Goal: Transaction & Acquisition: Purchase product/service

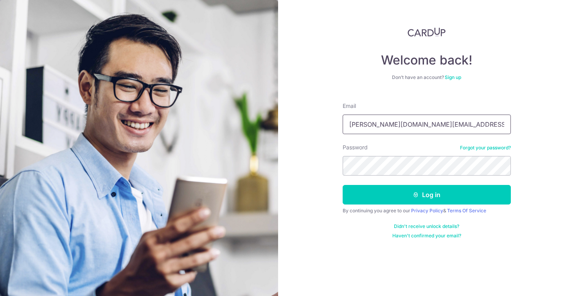
type input "[PERSON_NAME][DOMAIN_NAME][EMAIL_ADDRESS][PERSON_NAME][DOMAIN_NAME]"
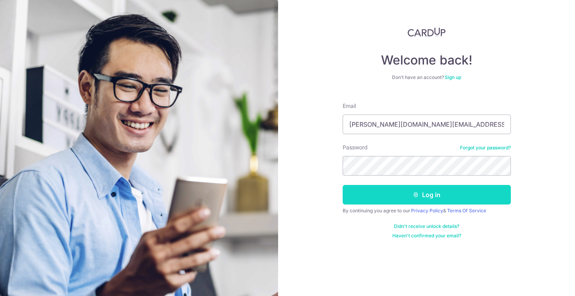
click at [372, 193] on button "Log in" at bounding box center [426, 195] width 168 height 20
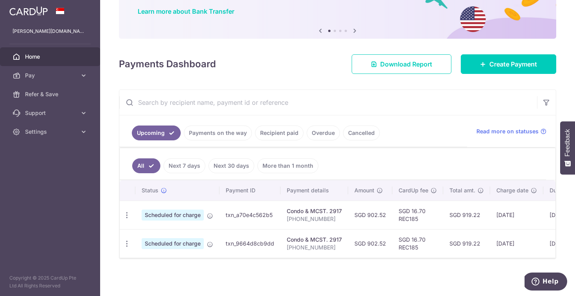
scroll to position [61, 0]
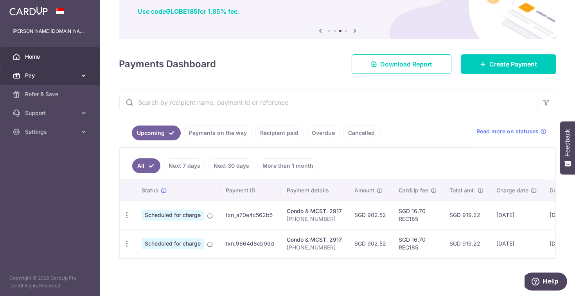
click at [56, 70] on link "Pay" at bounding box center [50, 75] width 100 height 19
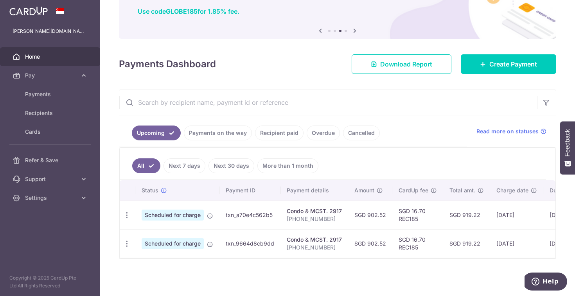
click at [56, 55] on span "Home" at bounding box center [51, 57] width 52 height 8
click at [496, 63] on span "Create Payment" at bounding box center [513, 63] width 48 height 9
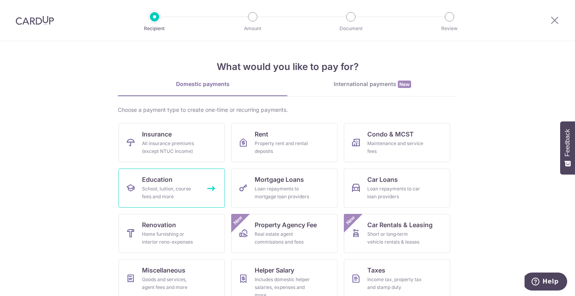
click at [179, 189] on div "School, tuition, course fees and more" at bounding box center [170, 193] width 56 height 16
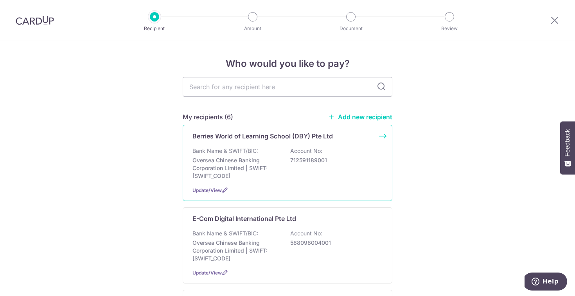
click at [238, 172] on p "Oversea Chinese Banking Corporation Limited | SWIFT: OCBCSGSGXXX" at bounding box center [236, 167] width 88 height 23
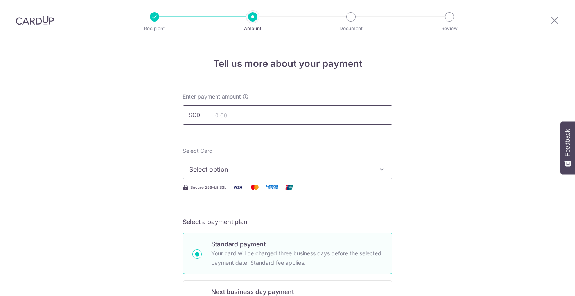
click at [229, 105] on input "text" at bounding box center [287, 115] width 209 height 20
type input "1,185.92"
click at [290, 172] on span "Select option" at bounding box center [280, 169] width 182 height 9
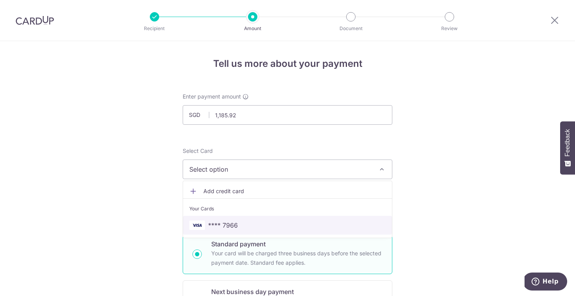
click at [265, 224] on span "**** 7966" at bounding box center [287, 224] width 196 height 9
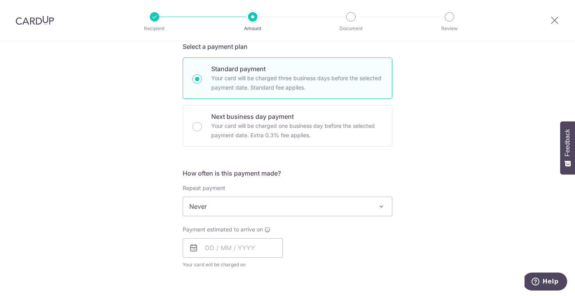
scroll to position [178, 0]
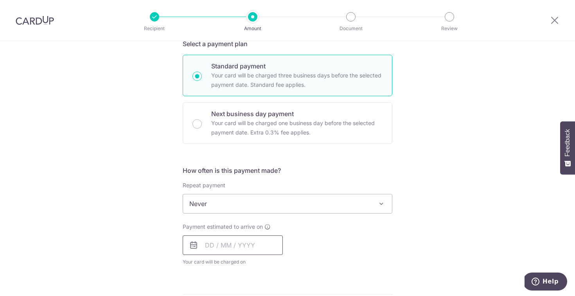
click at [242, 244] on input "text" at bounding box center [233, 245] width 100 height 20
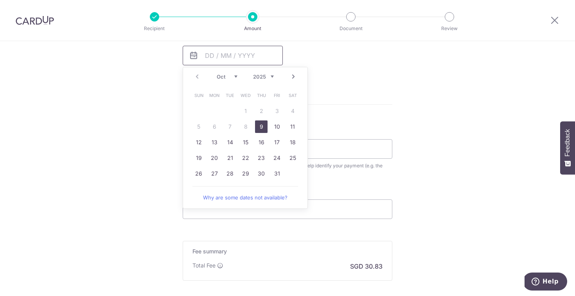
scroll to position [374, 0]
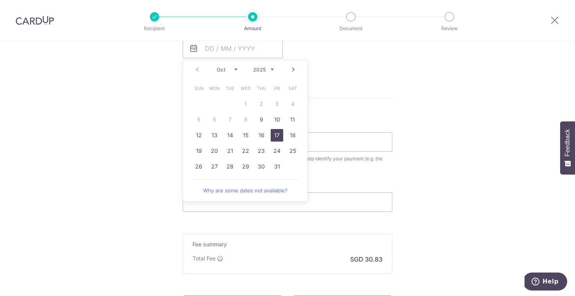
click at [271, 137] on link "17" at bounding box center [276, 135] width 13 height 13
type input "[DATE]"
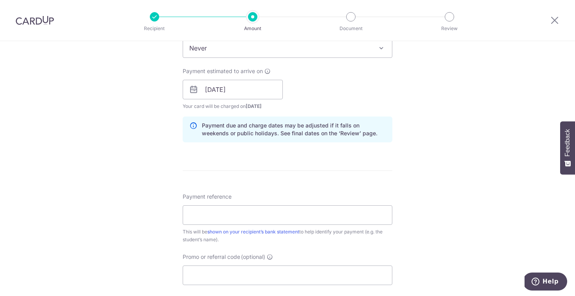
scroll to position [342, 0]
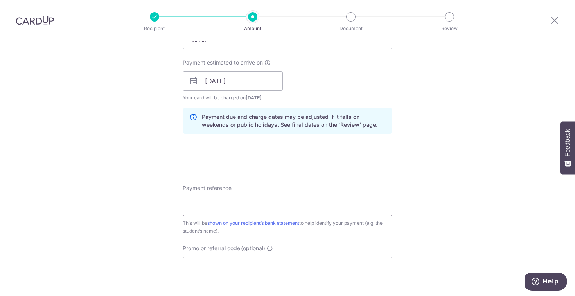
click at [246, 211] on input "Payment reference" at bounding box center [287, 207] width 209 height 20
click at [215, 207] on input "BY-I25001131-Y23202-林丽媛" at bounding box center [287, 207] width 209 height 20
click at [228, 208] on input "BY-I25001131-Y23202-林丽媛" at bounding box center [287, 207] width 209 height 20
type input "BY-I25002927-Y23202-林丽媛"
click at [235, 270] on input "Promo or referral code (optional)" at bounding box center [287, 267] width 209 height 20
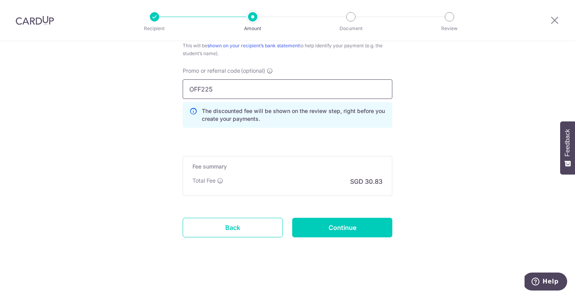
scroll to position [519, 0]
type input "OFF225"
click at [335, 233] on input "Continue" at bounding box center [342, 228] width 100 height 20
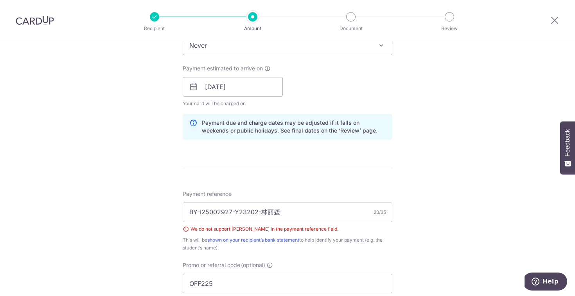
scroll to position [328, 0]
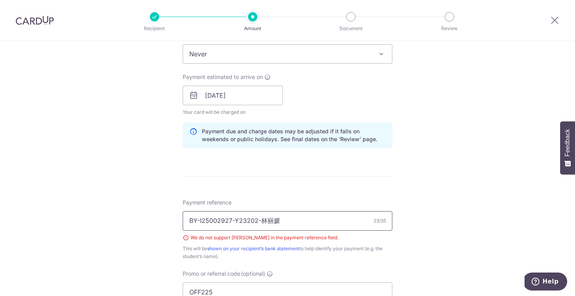
drag, startPoint x: 282, startPoint y: 225, endPoint x: 262, endPoint y: 222, distance: 20.6
click at [262, 222] on input "BY-I25002927-Y23202-林丽媛" at bounding box center [287, 221] width 209 height 20
type input "BY-I25002927-Y23202-Lim Li Yuan"
drag, startPoint x: 316, startPoint y: 219, endPoint x: 105, endPoint y: 208, distance: 211.3
click at [105, 208] on div "Tell us more about your payment Enter payment amount SGD 1,185.92 1185.92 Selec…" at bounding box center [287, 106] width 575 height 785
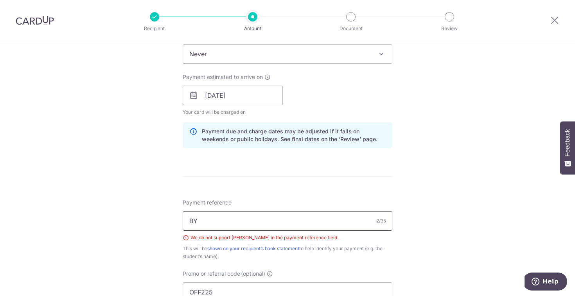
type input "B"
paste input "BY-I25002927-Y23202-Lim Li Yuan"
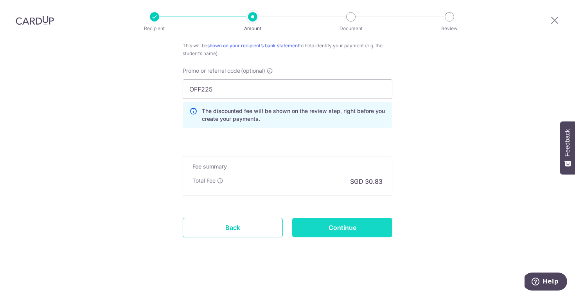
scroll to position [530, 0]
type input "BY-I25002927-Y23202-Lim Li Yuan"
click at [350, 227] on input "Continue" at bounding box center [342, 228] width 100 height 20
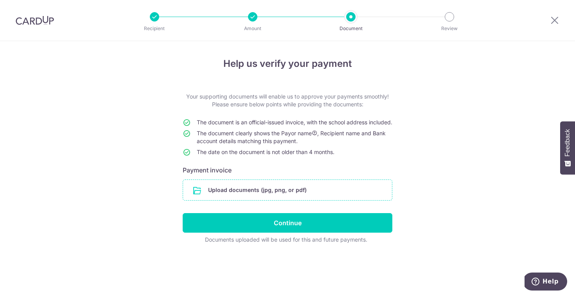
click at [218, 200] on input "file" at bounding box center [287, 190] width 209 height 20
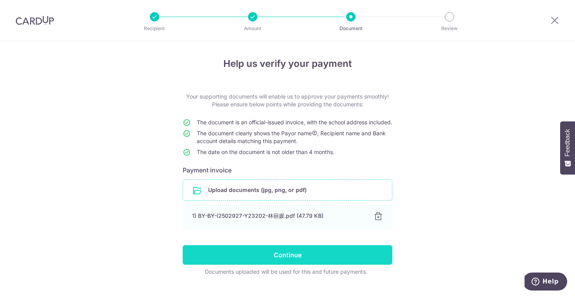
click at [287, 258] on input "Continue" at bounding box center [287, 255] width 209 height 20
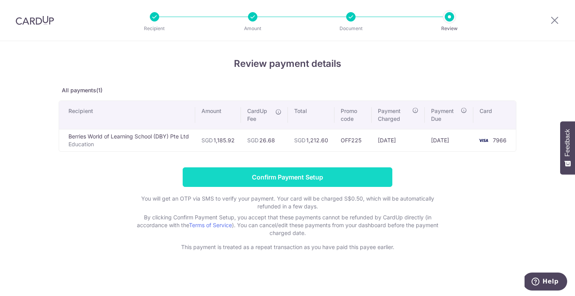
click at [304, 181] on input "Confirm Payment Setup" at bounding box center [287, 177] width 209 height 20
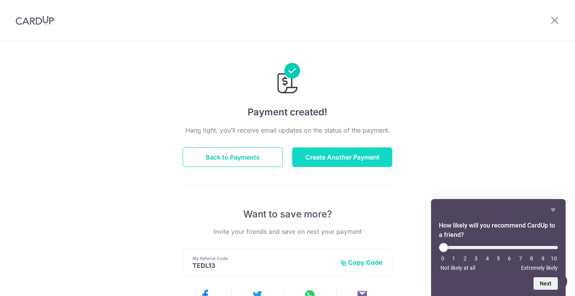
click at [325, 163] on button "Create Another Payment" at bounding box center [342, 157] width 100 height 20
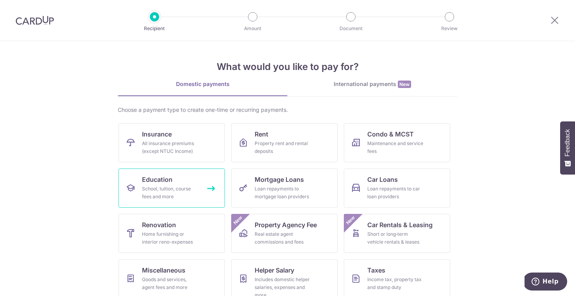
click at [198, 192] on link "Education School, tuition, course fees and more" at bounding box center [171, 187] width 106 height 39
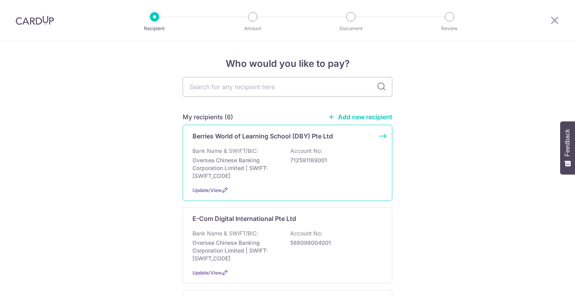
click at [250, 171] on p "Oversea Chinese Banking Corporation Limited | SWIFT: [SWIFT_CODE]" at bounding box center [236, 167] width 88 height 23
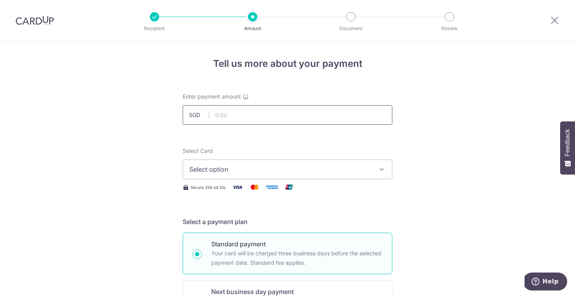
click at [250, 116] on input "text" at bounding box center [287, 115] width 209 height 20
type input "959.20"
click at [250, 167] on span "Select option" at bounding box center [280, 169] width 182 height 9
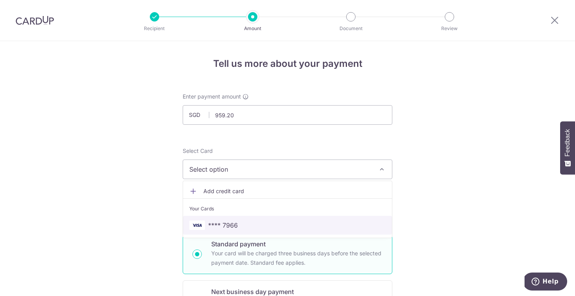
click at [233, 227] on span "**** 7966" at bounding box center [223, 224] width 30 height 9
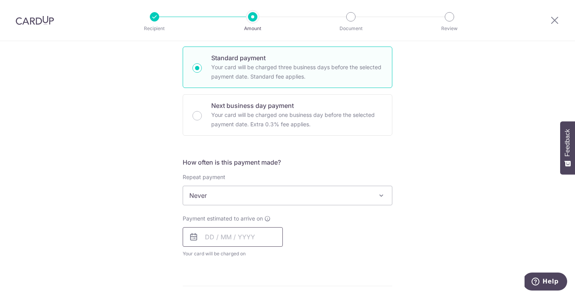
scroll to position [186, 0]
click at [233, 245] on input "text" at bounding box center [233, 237] width 100 height 20
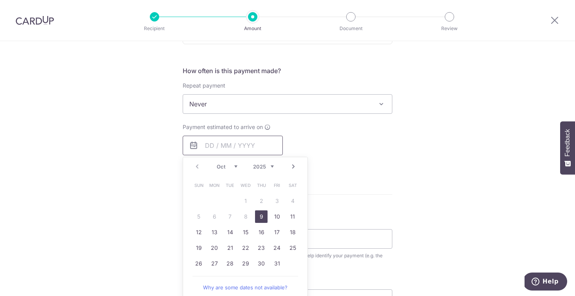
scroll to position [285, 0]
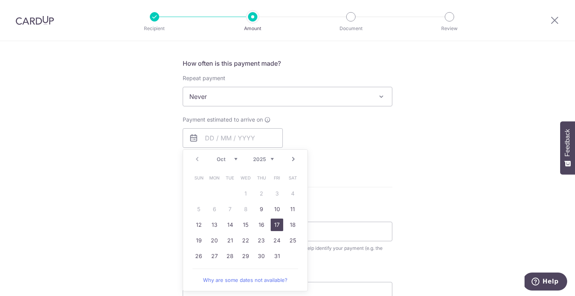
click at [278, 222] on link "17" at bounding box center [276, 224] width 13 height 13
type input "[DATE]"
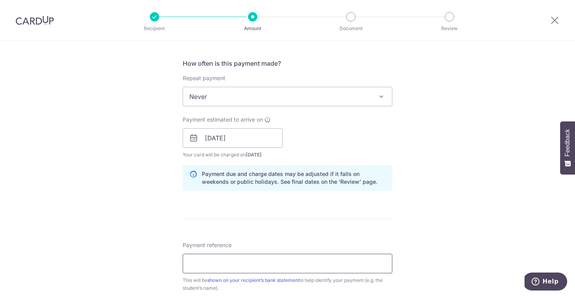
click at [218, 267] on input "Payment reference" at bounding box center [287, 264] width 209 height 20
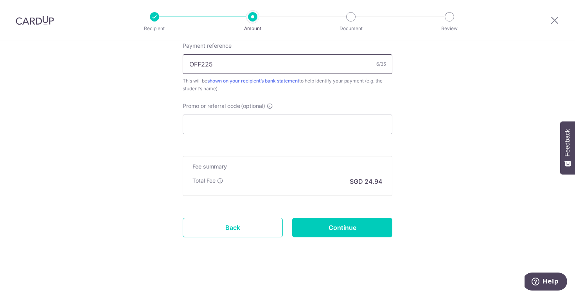
scroll to position [484, 0]
type input "OFF225"
click at [244, 123] on input "Promo or referral code (optional)" at bounding box center [287, 125] width 209 height 20
drag, startPoint x: 231, startPoint y: 69, endPoint x: 13, endPoint y: 52, distance: 218.4
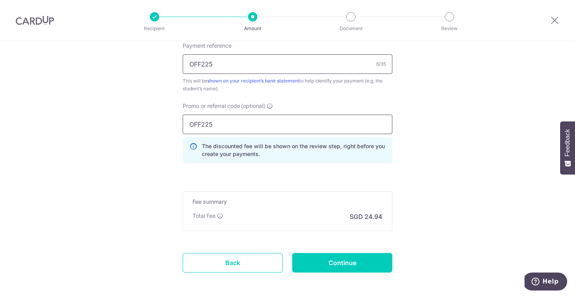
type input "OFF225"
drag, startPoint x: 254, startPoint y: 61, endPoint x: 0, endPoint y: 46, distance: 254.1
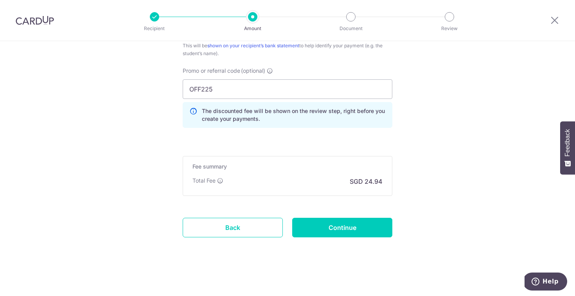
scroll to position [519, 0]
type input "BYI25002185-Y23203-Lim Xi Yuan"
click at [339, 233] on input "Continue" at bounding box center [342, 228] width 100 height 20
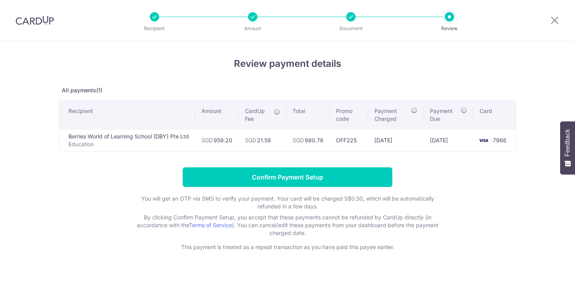
scroll to position [1, 0]
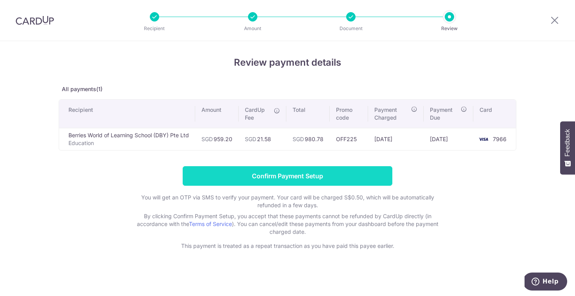
click at [288, 177] on input "Confirm Payment Setup" at bounding box center [287, 176] width 209 height 20
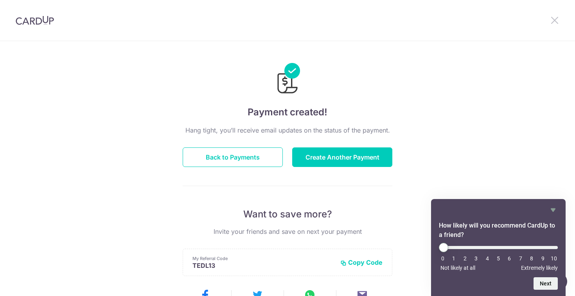
click at [555, 18] on icon at bounding box center [554, 20] width 9 height 10
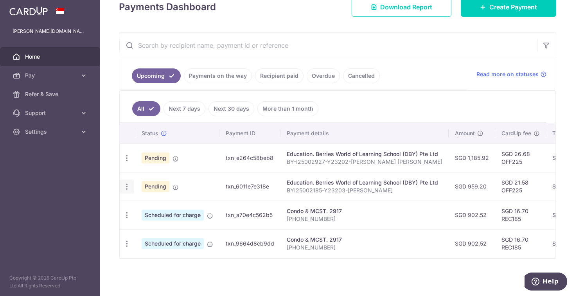
click at [125, 184] on icon "button" at bounding box center [127, 187] width 8 height 8
click at [141, 208] on link "Update payment" at bounding box center [160, 208] width 81 height 19
radio input "true"
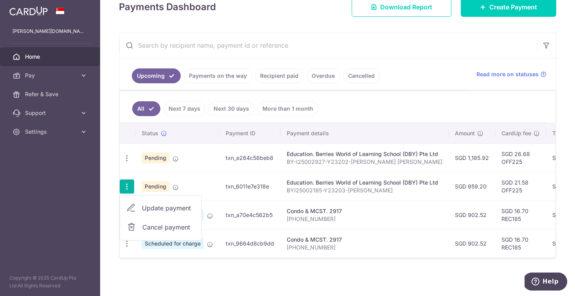
type input "959.20"
type input "[DATE]"
type input "BYI25002185-Y23203-Lim Xi Yuan"
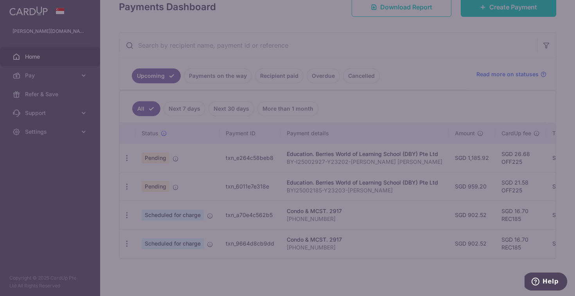
type input "OFF225"
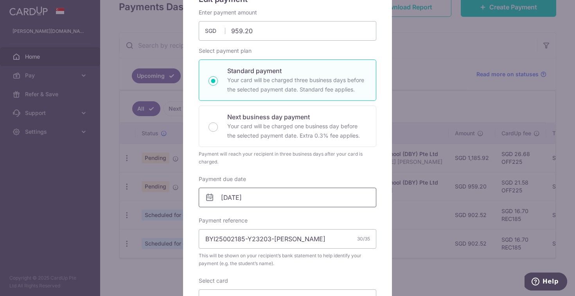
scroll to position [84, 0]
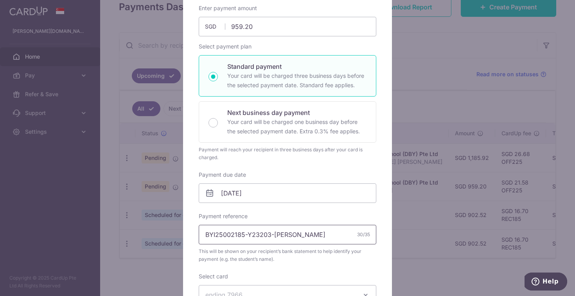
click at [213, 235] on input "BYI25002185-Y23203-Lim Xi Yuan" at bounding box center [287, 235] width 177 height 20
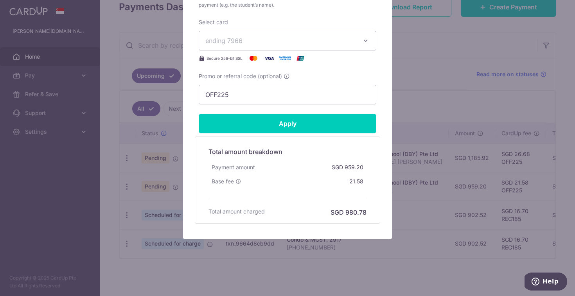
scroll to position [338, 0]
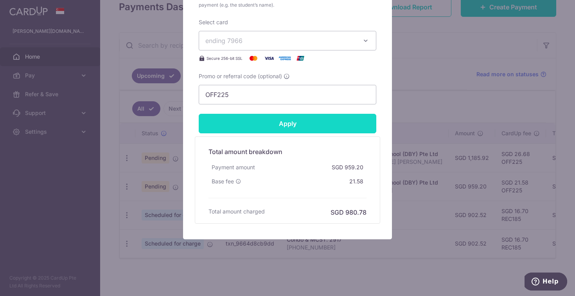
type input "BY-I25002185-Y23203-[PERSON_NAME]"
click at [304, 120] on input "Apply" at bounding box center [287, 124] width 177 height 20
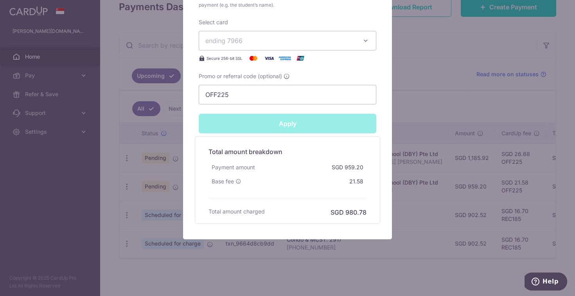
type input "Successfully Applied"
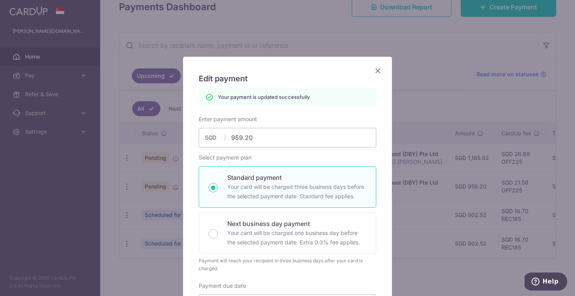
scroll to position [0, 0]
click at [380, 69] on icon "Close" at bounding box center [377, 71] width 9 height 10
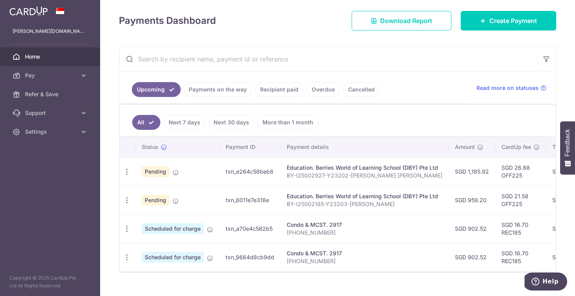
scroll to position [106, 0]
